Goal: Navigation & Orientation: Find specific page/section

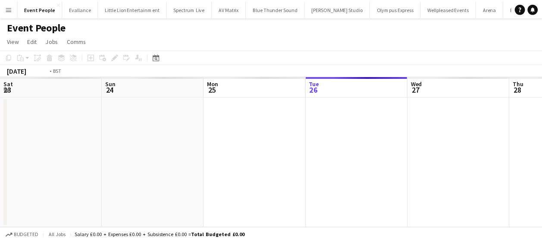
scroll to position [0, 297]
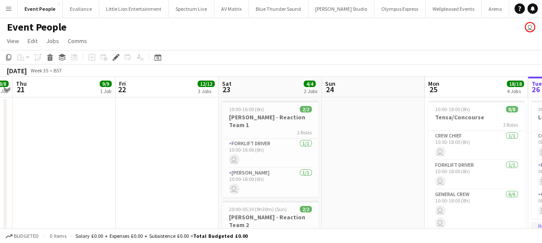
click at [9, 9] on app-icon "Menu" at bounding box center [8, 8] width 7 height 7
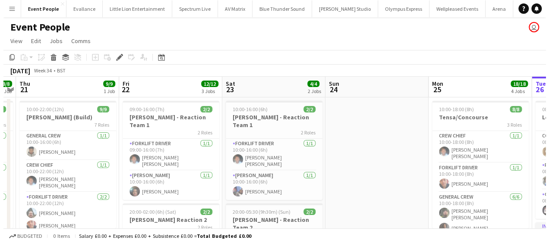
scroll to position [0, 0]
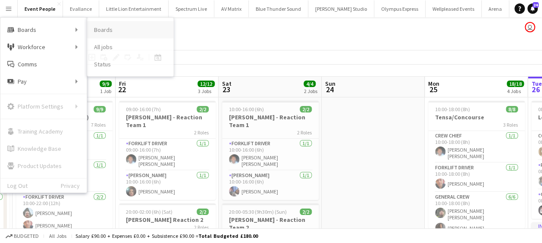
click at [111, 31] on link "Boards" at bounding box center [130, 29] width 86 height 17
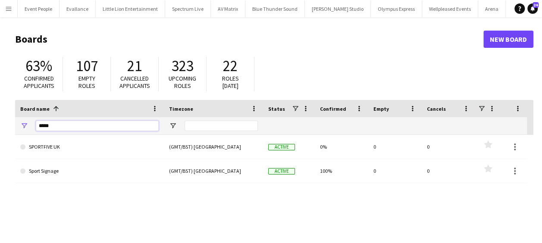
drag, startPoint x: 61, startPoint y: 128, endPoint x: 7, endPoint y: 134, distance: 54.6
click at [8, 134] on main "Boards New Board 63% Confirmed applicants 107 Empty roles 21 Cancelled applican…" at bounding box center [271, 172] width 542 height 311
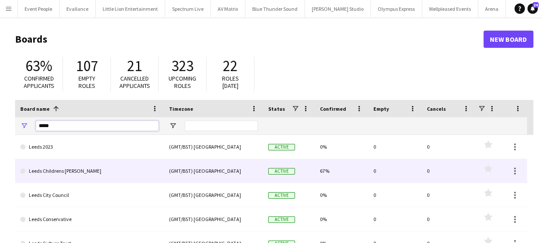
type input "*****"
click at [73, 171] on link "Leeds Childrens [PERSON_NAME]" at bounding box center [89, 171] width 138 height 24
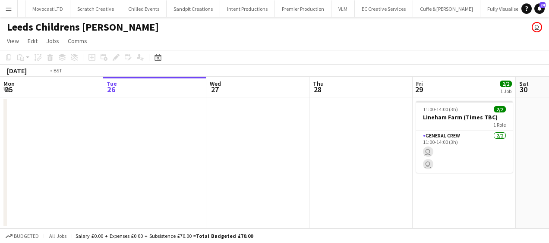
scroll to position [0, 938]
drag, startPoint x: 97, startPoint y: 163, endPoint x: 342, endPoint y: 180, distance: 245.2
click at [341, 180] on app-calendar-viewport "Sat 23 Sun 24 2/2 1 Job Mon 25 Tue 26 Wed 27 Thu 28 Fri 29 2/2 1 Job Sat 30 Sun…" at bounding box center [274, 153] width 549 height 152
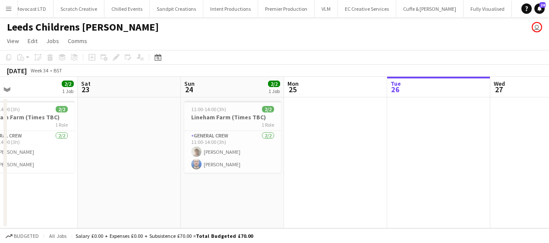
drag, startPoint x: 264, startPoint y: 192, endPoint x: 302, endPoint y: 191, distance: 38.0
click at [302, 191] on app-calendar-viewport "Wed 20 Thu 21 Fri 22 2/2 1 Job Sat 23 Sun 24 2/2 1 Job Mon 25 Tue 26 Wed 27 Thu…" at bounding box center [274, 153] width 549 height 152
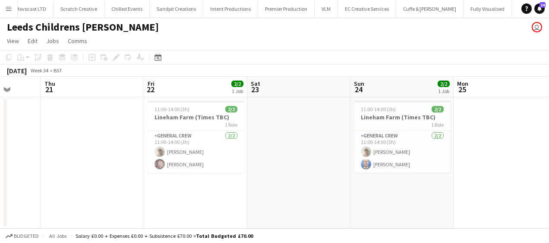
drag, startPoint x: 380, startPoint y: 210, endPoint x: 311, endPoint y: 210, distance: 69.0
click at [399, 209] on app-calendar-viewport "Tue 19 Wed 20 Thu 21 Fri 22 2/2 1 Job Sat 23 Sun 24 2/2 1 Job Mon 25 Tue 26 Wed…" at bounding box center [274, 153] width 549 height 152
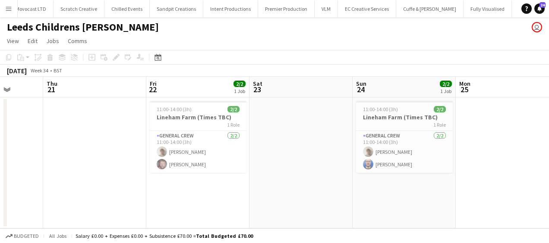
drag, startPoint x: 291, startPoint y: 214, endPoint x: 321, endPoint y: 202, distance: 32.1
click at [421, 192] on app-calendar-viewport "Mon 18 Tue 19 Wed 20 Thu 21 Fri 22 2/2 1 Job Sat 23 Sun 24 2/2 1 Job Mon 25 Tue…" at bounding box center [274, 153] width 549 height 152
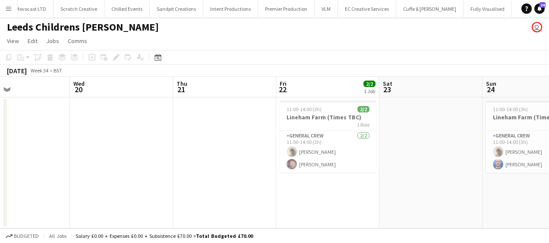
drag, startPoint x: 399, startPoint y: 186, endPoint x: 380, endPoint y: 192, distance: 19.5
click at [399, 186] on app-calendar-viewport "Sun 17 2/2 1 Job Mon 18 Tue 19 Wed 20 Thu 21 Fri 22 2/2 1 Job Sat 23 Sun 24 2/2…" at bounding box center [274, 153] width 549 height 152
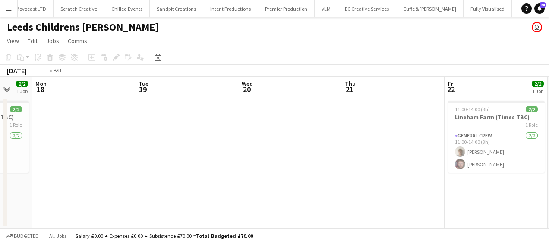
drag, startPoint x: 369, startPoint y: 198, endPoint x: 380, endPoint y: 193, distance: 12.2
click at [434, 193] on app-calendar-viewport "Sat 16 Sun 17 2/2 1 Job Mon 18 Tue 19 Wed 20 Thu 21 Fri 22 2/2 1 Job Sat 23 Sun…" at bounding box center [274, 153] width 549 height 152
drag, startPoint x: 299, startPoint y: 192, endPoint x: 335, endPoint y: 190, distance: 36.3
click at [368, 185] on app-calendar-viewport "Sat 16 Sun 17 2/2 1 Job Mon 18 Tue 19 Wed 20 Thu 21 Fri 22 2/2 1 Job Sat 23 Sun…" at bounding box center [274, 153] width 549 height 152
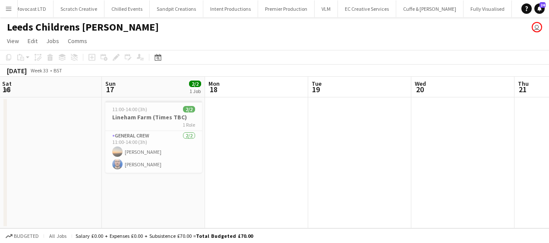
drag, startPoint x: 311, startPoint y: 196, endPoint x: 386, endPoint y: 189, distance: 74.6
click at [394, 188] on app-calendar-viewport "Thu 14 Fri 15 2/2 1 Job Sat 16 Sun 17 2/2 1 Job Mon 18 Tue 19 Wed 20 Thu 21 Fri…" at bounding box center [274, 153] width 549 height 152
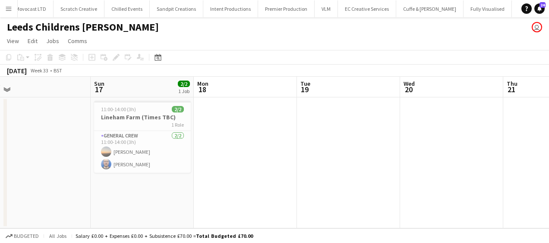
drag, startPoint x: 292, startPoint y: 195, endPoint x: 371, endPoint y: 187, distance: 79.3
click at [371, 187] on app-calendar-viewport "Thu 14 Fri 15 2/2 1 Job Sat 16 Sun 17 2/2 1 Job Mon 18 Tue 19 Wed 20 Thu 21 Fri…" at bounding box center [274, 153] width 549 height 152
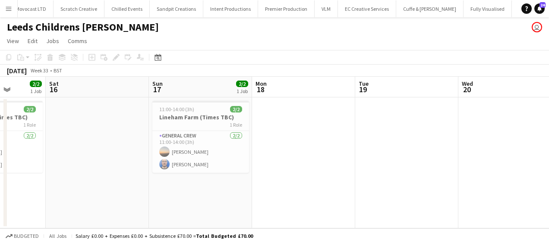
drag, startPoint x: 328, startPoint y: 192, endPoint x: 392, endPoint y: 186, distance: 63.7
click at [392, 186] on app-calendar-viewport "Wed 13 Thu 14 Fri 15 2/2 1 Job Sat 16 Sun 17 2/2 1 Job Mon 18 Tue 19 Wed 20 Thu…" at bounding box center [274, 153] width 549 height 152
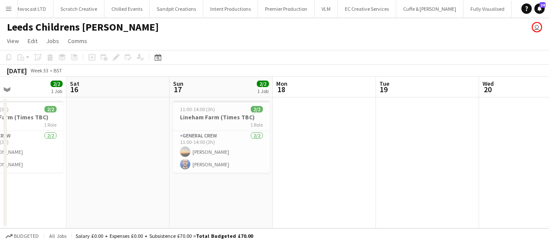
drag, startPoint x: 368, startPoint y: 189, endPoint x: 273, endPoint y: 189, distance: 95.8
click at [254, 190] on app-calendar-viewport "Tue 12 Wed 13 Thu 14 Fri 15 2/2 1 Job Sat 16 Sun 17 2/2 1 Job Mon 18 Tue 19 Wed…" at bounding box center [274, 153] width 549 height 152
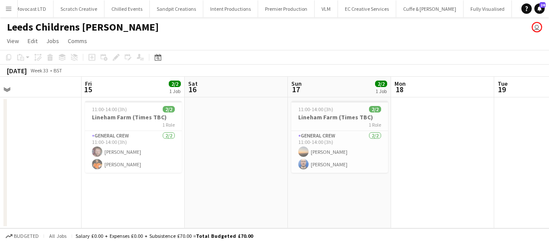
drag, startPoint x: 278, startPoint y: 188, endPoint x: 267, endPoint y: 185, distance: 10.7
click at [443, 187] on app-calendar-viewport "Tue 12 Wed 13 Thu 14 Fri 15 2/2 1 Job Sat 16 Sun 17 2/2 1 Job Mon 18 Tue 19 Wed…" at bounding box center [274, 153] width 549 height 152
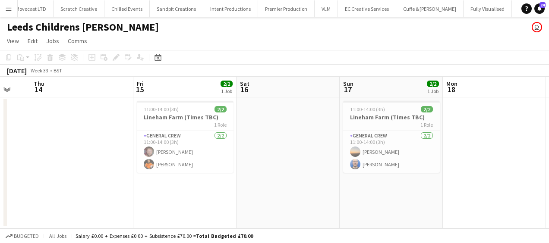
drag, startPoint x: 257, startPoint y: 186, endPoint x: 403, endPoint y: 188, distance: 146.3
click at [403, 188] on app-calendar-viewport "Tue 12 Wed 13 Thu 14 Fri 15 2/2 1 Job Sat 16 Sun 17 2/2 1 Job Mon 18 Tue 19 Wed…" at bounding box center [274, 153] width 549 height 152
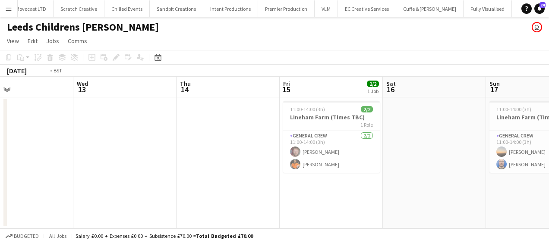
drag, startPoint x: 229, startPoint y: 192, endPoint x: 276, endPoint y: 189, distance: 46.3
click at [401, 193] on app-calendar-viewport "Sun 10 Mon 11 Tue 12 Wed 13 Thu 14 Fri 15 2/2 1 Job Sat 16 Sun 17 2/2 1 Job Mon…" at bounding box center [274, 153] width 549 height 152
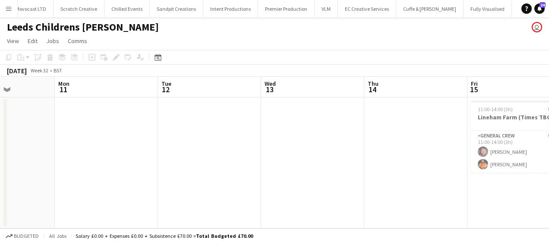
drag, startPoint x: 296, startPoint y: 190, endPoint x: 225, endPoint y: 195, distance: 70.9
click at [296, 190] on app-calendar-viewport "Fri 8 Sat 9 Sun 10 Mon 11 Tue 12 Wed 13 Thu 14 Fri 15 2/2 1 Job Sat 16 Sun 17 2…" at bounding box center [274, 153] width 549 height 152
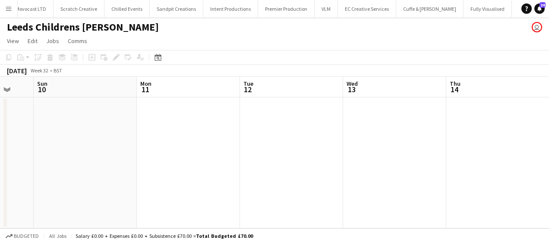
drag, startPoint x: 225, startPoint y: 195, endPoint x: 262, endPoint y: 196, distance: 37.1
click at [361, 193] on app-calendar-viewport "Thu 7 Fri 8 Sat 9 Sun 10 Mon 11 Tue 12 Wed 13 Thu 14 Fri 15 2/2 1 Job Sat 16 Su…" at bounding box center [274, 153] width 549 height 152
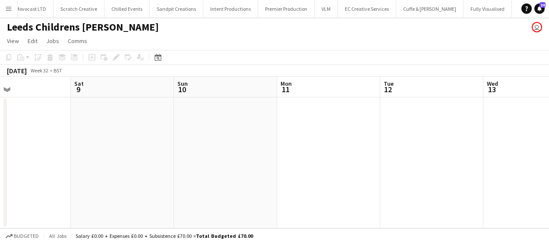
drag, startPoint x: 255, startPoint y: 196, endPoint x: 414, endPoint y: 194, distance: 159.6
click at [429, 194] on app-calendar-viewport "Wed 6 Thu 7 Fri 8 Sat 9 Sun 10 Mon 11 Tue 12 Wed 13 Thu 14 Fri 15 2/2 1 Job Sat…" at bounding box center [274, 153] width 549 height 152
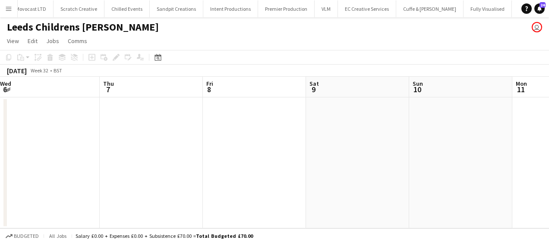
drag, startPoint x: 326, startPoint y: 197, endPoint x: 448, endPoint y: 192, distance: 121.8
click at [448, 192] on app-calendar-viewport "Mon 4 Tue 5 Wed 6 Thu 7 Fri 8 Sat 9 Sun 10 Mon 11 Tue 12 Wed 13 Thu 14" at bounding box center [274, 153] width 549 height 152
drag, startPoint x: 438, startPoint y: 192, endPoint x: 230, endPoint y: 163, distance: 209.9
click at [173, 158] on app-calendar-viewport "Sun 3 Mon 4 Tue 5 Wed 6 Thu 7 Fri 8 Sat 9 Sun 10 Mon 11 Tue 12 Wed 13" at bounding box center [274, 153] width 549 height 152
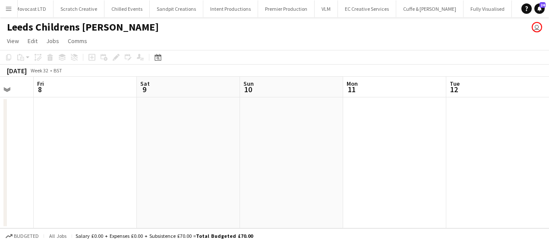
drag, startPoint x: 314, startPoint y: 169, endPoint x: 198, endPoint y: 162, distance: 115.8
click at [198, 160] on app-calendar-viewport "Tue 5 Wed 6 Thu 7 Fri 8 Sat 9 Sun 10 Mon 11 Tue 12 Wed 13 Thu 14 Fri 15 2/2 1 J…" at bounding box center [274, 153] width 549 height 152
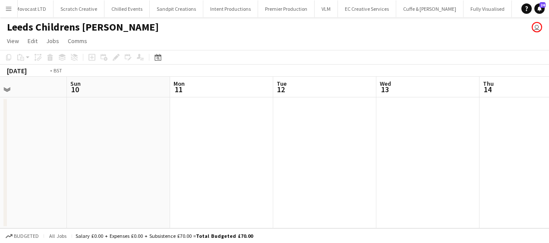
drag, startPoint x: 198, startPoint y: 155, endPoint x: 171, endPoint y: 157, distance: 27.6
click at [171, 157] on app-calendar-viewport "Thu 7 Fri 8 Sat 9 Sun 10 Mon 11 Tue 12 Wed 13 Thu 14 Fri 15 2/2 1 Job Sat 16 Su…" at bounding box center [274, 153] width 549 height 152
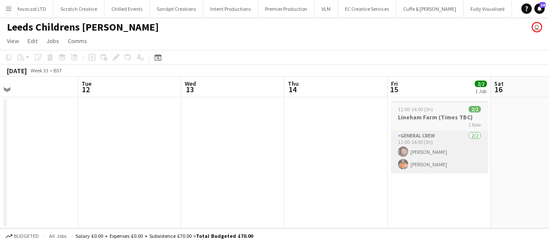
drag, startPoint x: 156, startPoint y: 143, endPoint x: 253, endPoint y: 151, distance: 96.9
click at [128, 144] on app-calendar-viewport "Sat 9 Sun 10 Mon 11 Tue 12 Wed 13 Thu 14 Fri 15 2/2 1 Job Sat 16 Sun 17 2/2 1 J…" at bounding box center [274, 153] width 549 height 152
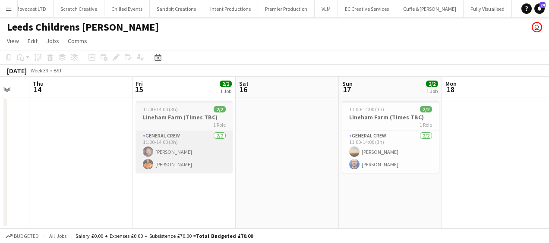
drag, startPoint x: 216, startPoint y: 156, endPoint x: 175, endPoint y: 156, distance: 41.0
click at [171, 156] on app-calendar-viewport "Mon 11 Tue 12 Wed 13 Thu 14 Fri 15 2/2 1 Job Sat 16 Sun 17 2/2 1 Job Mon 18 Tue…" at bounding box center [274, 153] width 549 height 152
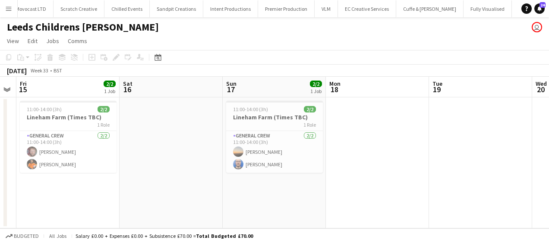
drag, startPoint x: 229, startPoint y: 169, endPoint x: 191, endPoint y: 172, distance: 38.5
click at [191, 172] on app-calendar-viewport "Mon 11 Tue 12 Wed 13 Thu 14 Fri 15 2/2 1 Job Sat 16 Sun 17 2/2 1 Job Mon 18 Tue…" at bounding box center [274, 153] width 549 height 152
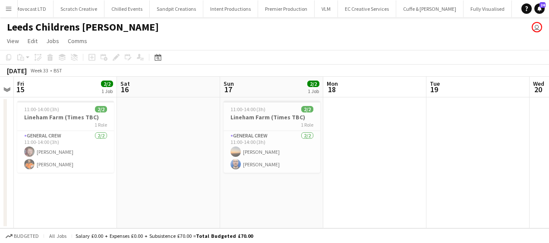
drag, startPoint x: 233, startPoint y: 169, endPoint x: 170, endPoint y: 161, distance: 63.4
click at [139, 160] on app-calendar-viewport "Mon 11 Tue 12 Wed 13 Thu 14 Fri 15 2/2 1 Job Sat 16 Sun 17 2/2 1 Job Mon 18 Tue…" at bounding box center [274, 153] width 549 height 152
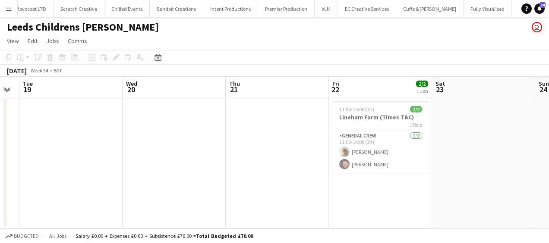
click at [166, 176] on app-calendar-viewport "Fri 15 2/2 1 Job Sat 16 Sun 17 2/2 1 Job Mon 18 Tue 19 Wed 20 Thu 21 Fri 22 2/2…" at bounding box center [274, 153] width 549 height 152
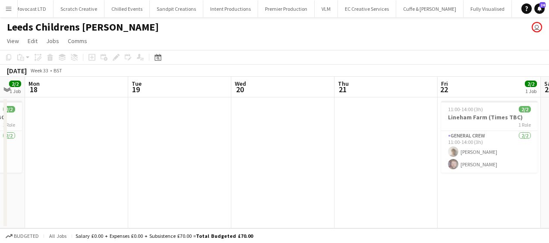
drag, startPoint x: 320, startPoint y: 186, endPoint x: 189, endPoint y: 179, distance: 131.3
click at [189, 179] on app-calendar-viewport "Fri 15 2/2 1 Job Sat 16 Sun 17 2/2 1 Job Mon 18 Tue 19 Wed 20 Thu 21 Fri 22 2/2…" at bounding box center [274, 153] width 549 height 152
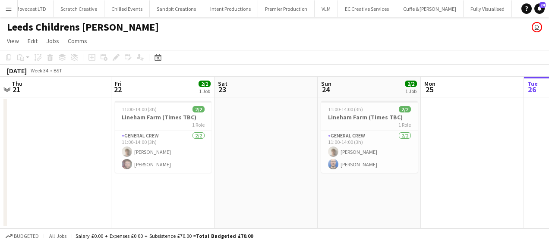
scroll to position [0, 405]
drag, startPoint x: 268, startPoint y: 192, endPoint x: 148, endPoint y: 194, distance: 120.4
click at [148, 194] on app-calendar-viewport "Sun 17 2/2 1 Job Mon 18 Tue 19 Wed 20 Thu 21 Fri 22 2/2 1 Job Sat 23 Sun 24 2/2…" at bounding box center [274, 153] width 549 height 152
